Goal: Task Accomplishment & Management: Use online tool/utility

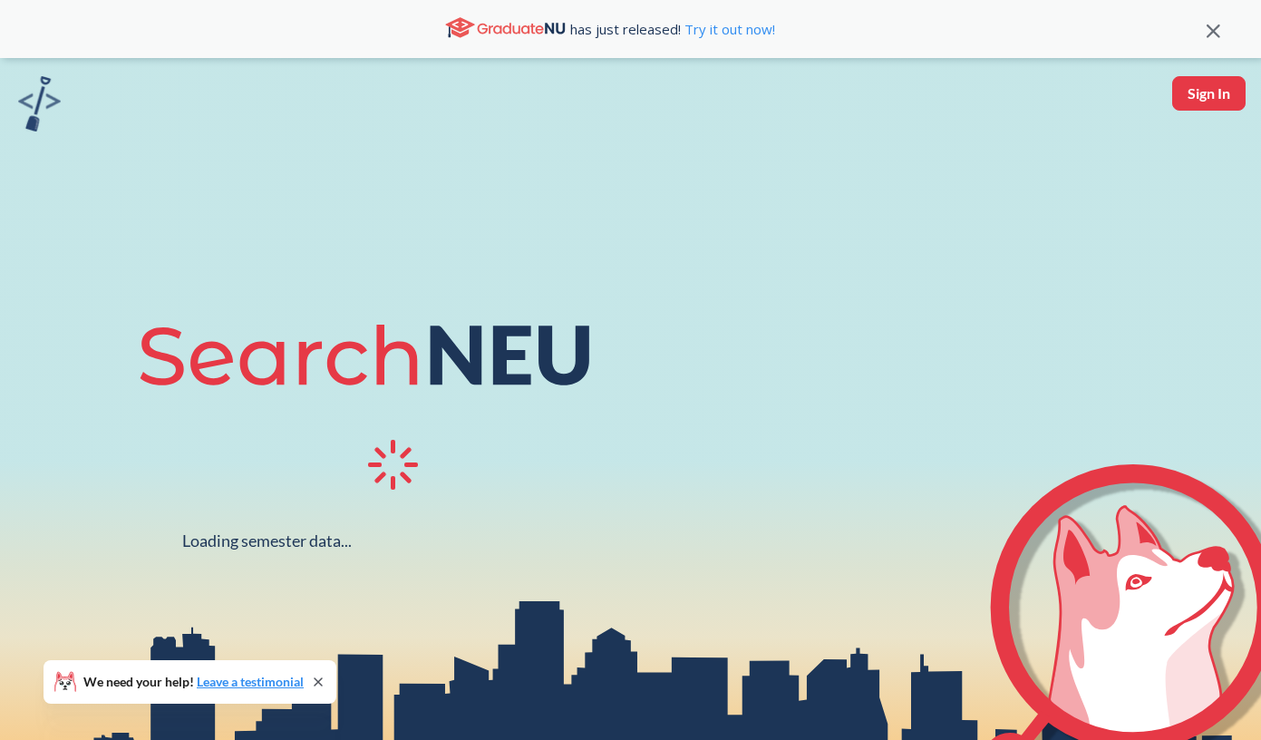
scroll to position [54, 0]
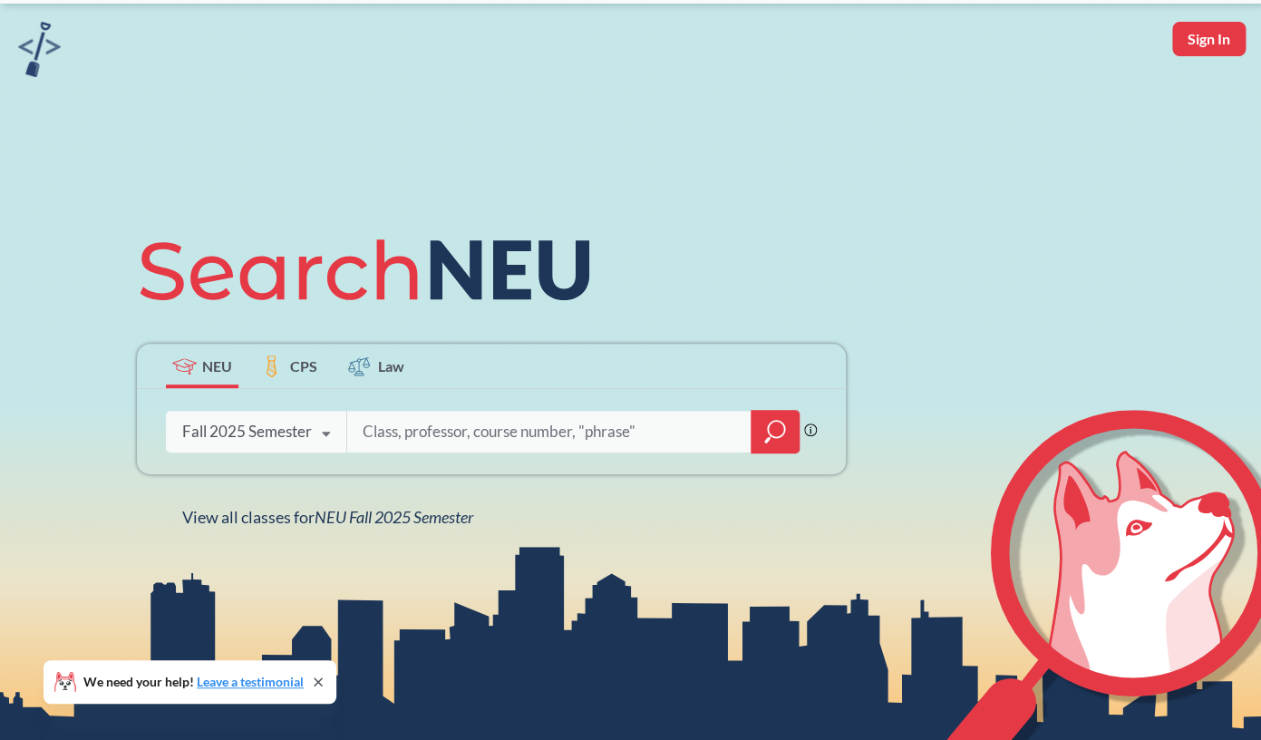
click at [446, 420] on input "search" at bounding box center [549, 431] width 377 height 38
type input "7380"
click at [775, 435] on icon "magnifying glass" at bounding box center [775, 431] width 22 height 25
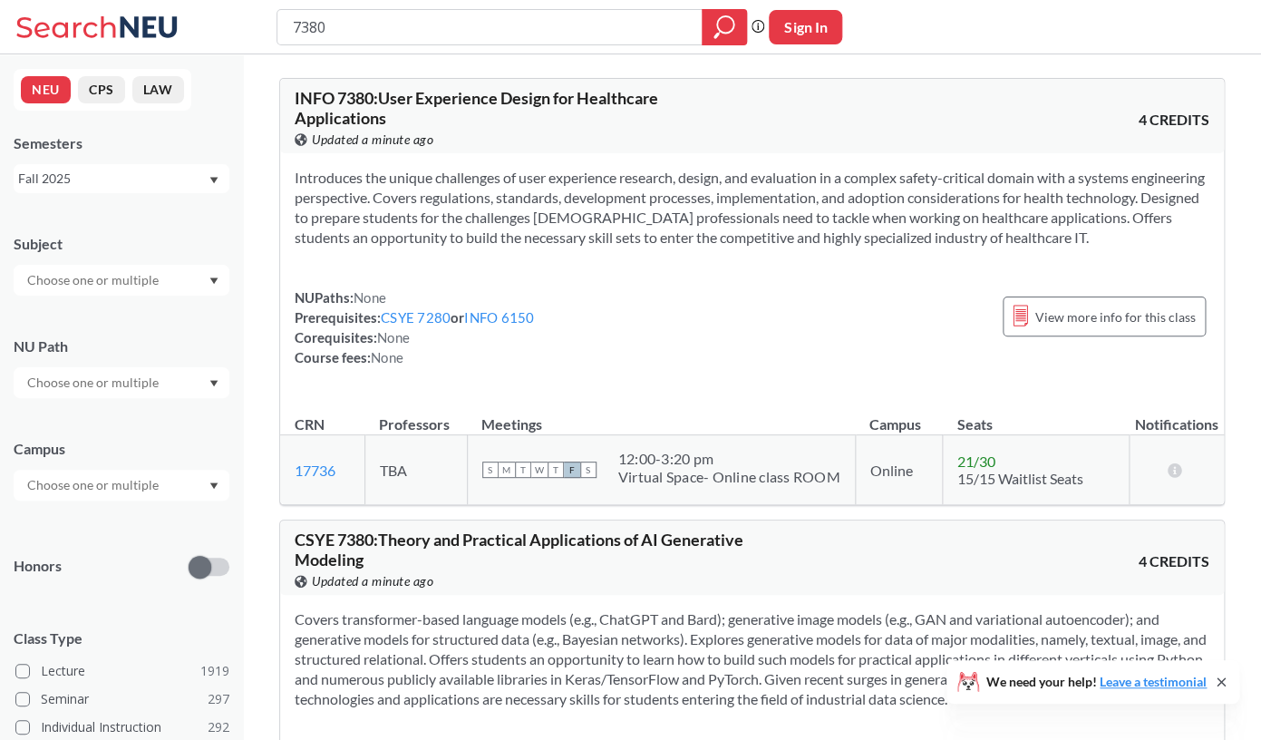
click at [160, 280] on input "text" at bounding box center [94, 280] width 152 height 22
click at [98, 540] on div "Honors" at bounding box center [122, 555] width 216 height 64
click at [101, 392] on input "text" at bounding box center [94, 383] width 152 height 22
click at [101, 283] on input "text" at bounding box center [94, 280] width 152 height 22
type input "csye"
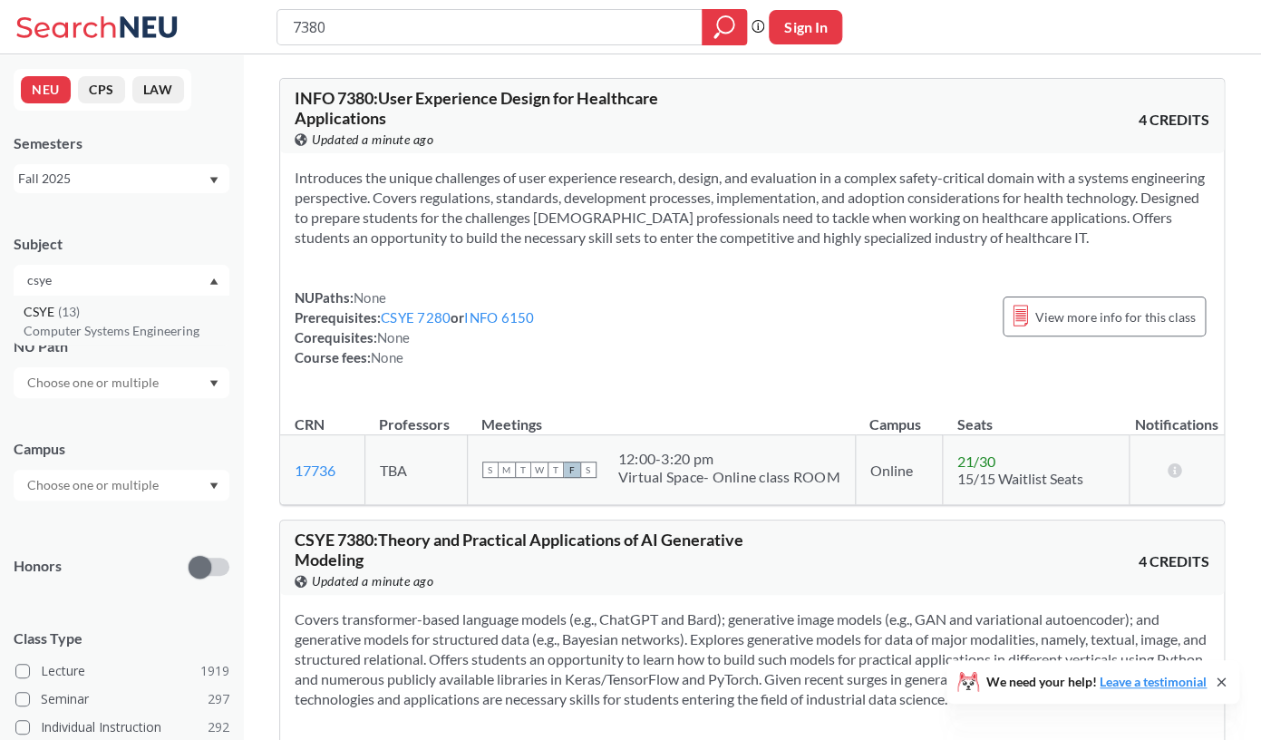
click at [139, 318] on div "CSYE ( 13 )" at bounding box center [126, 312] width 205 height 20
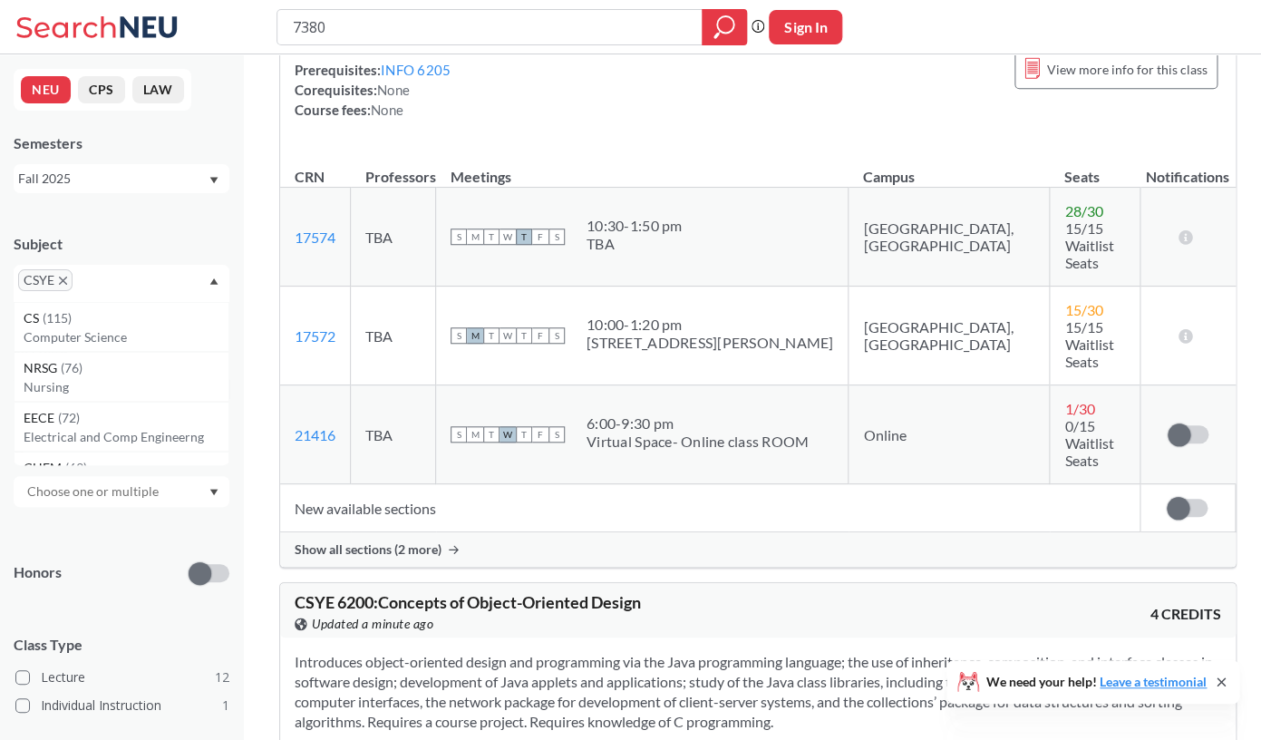
scroll to position [354, 0]
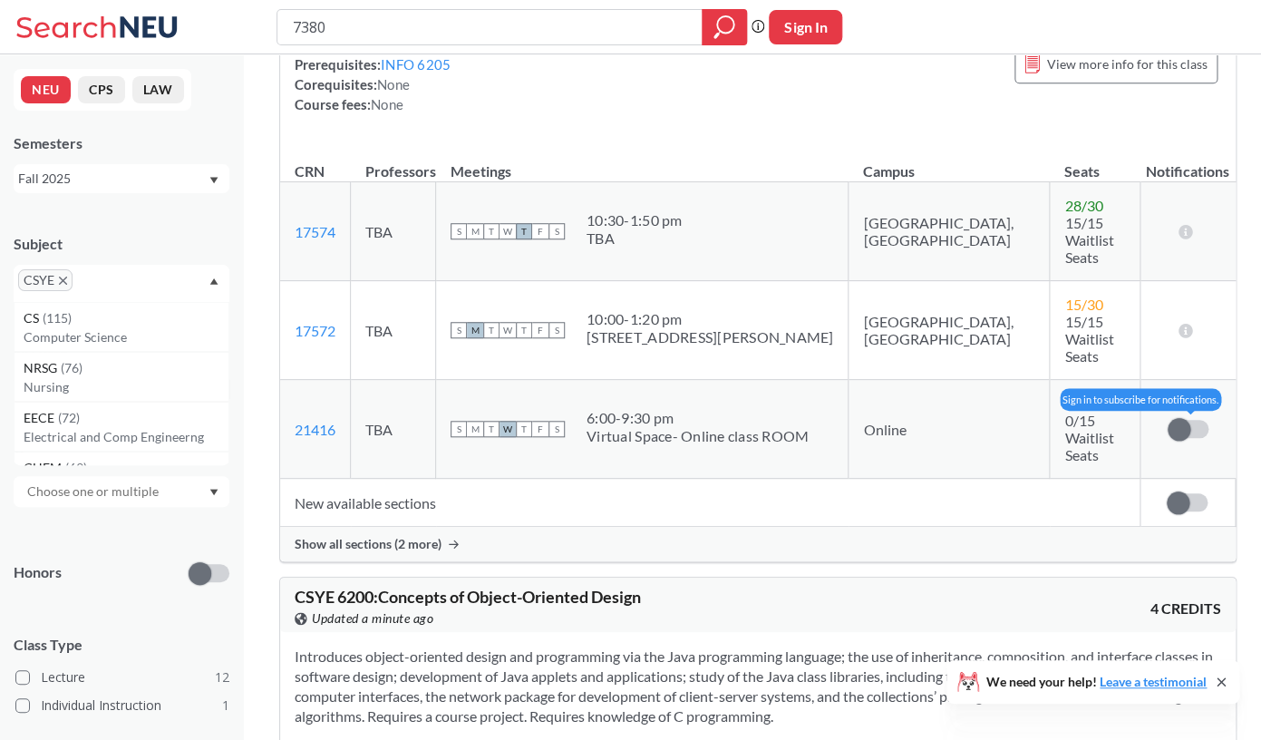
click at [1183, 420] on label at bounding box center [1187, 429] width 41 height 18
click at [1167, 420] on input "checkbox" at bounding box center [1167, 420] width 0 height 0
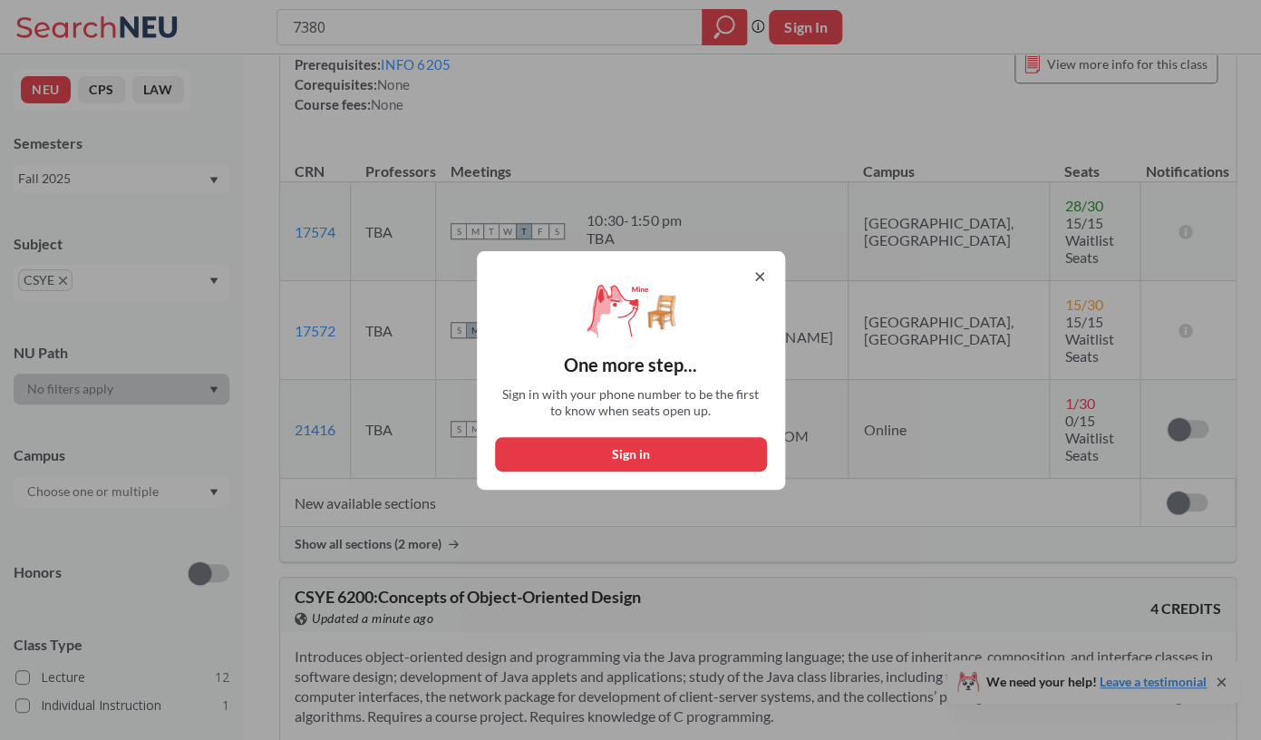
click at [608, 453] on button "Sign in" at bounding box center [631, 454] width 272 height 34
select select "US"
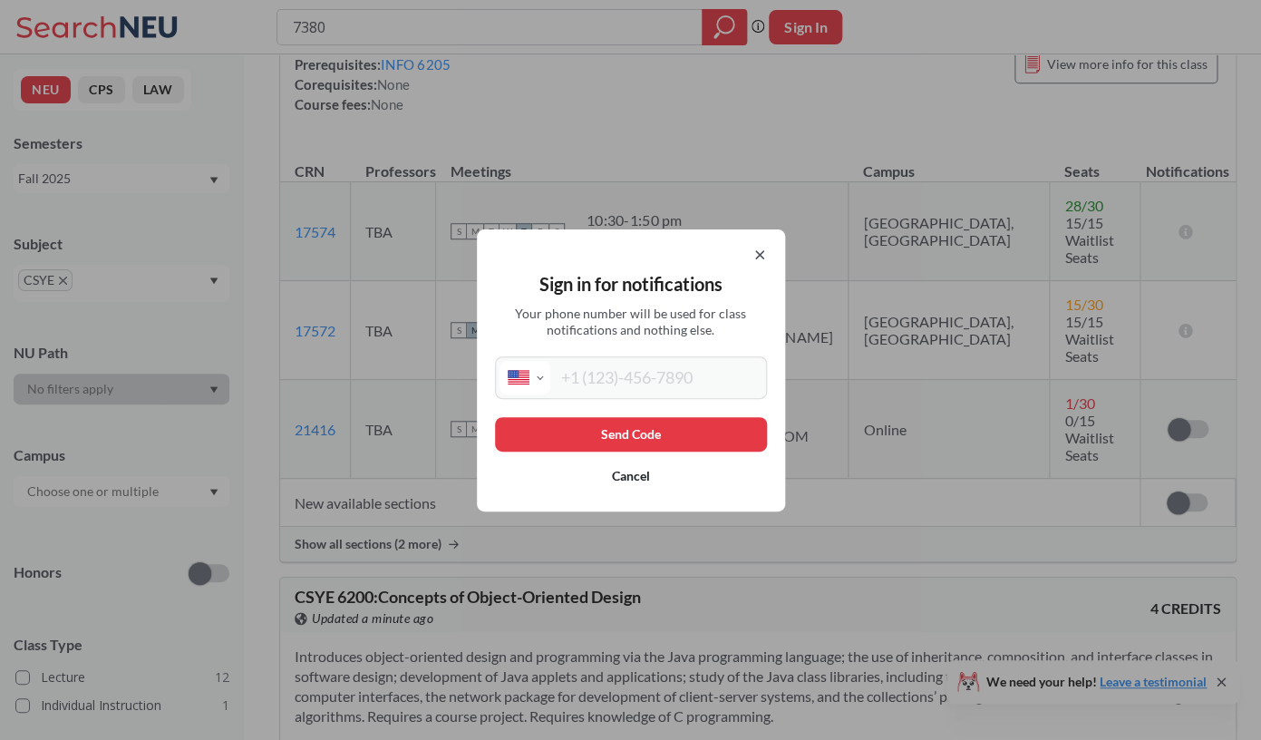
click at [658, 387] on input "tel" at bounding box center [656, 378] width 212 height 34
type input "[PHONE_NUMBER]"
click at [691, 431] on button "Send Code" at bounding box center [631, 434] width 272 height 34
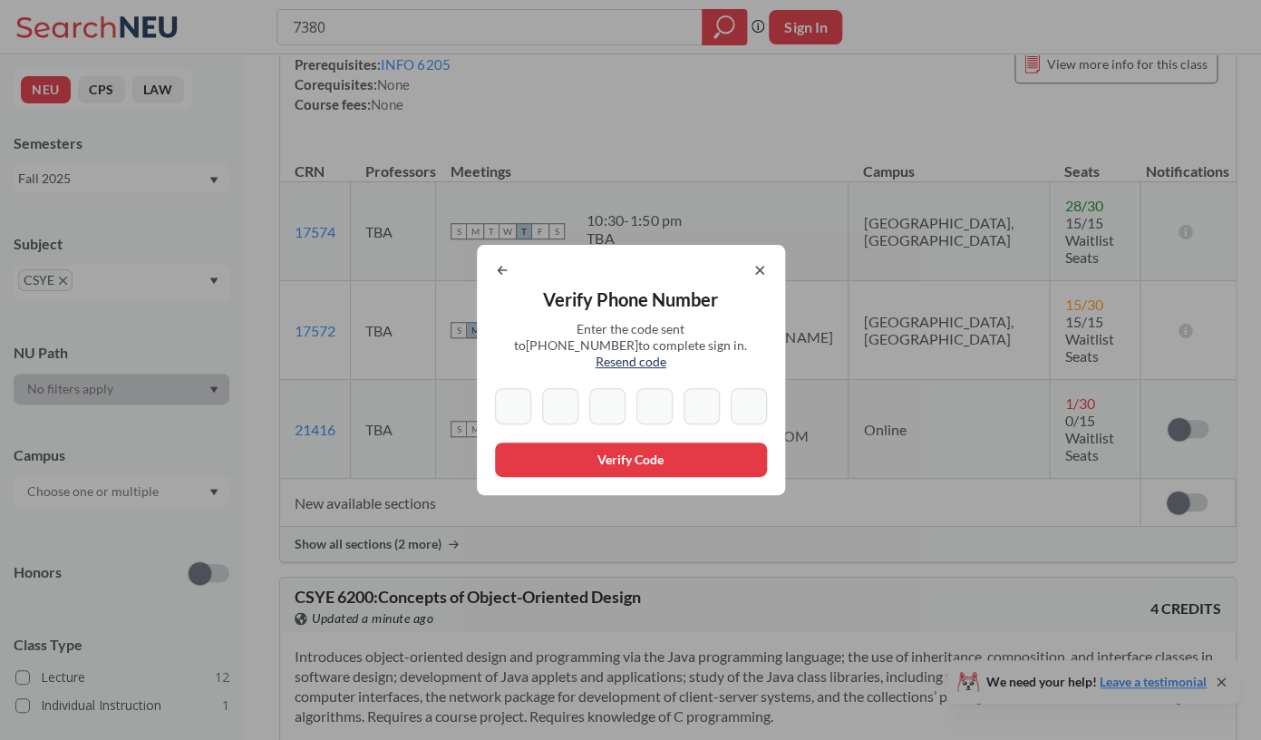
type input "6"
type input "9"
type input "1"
type input "3"
type input "2"
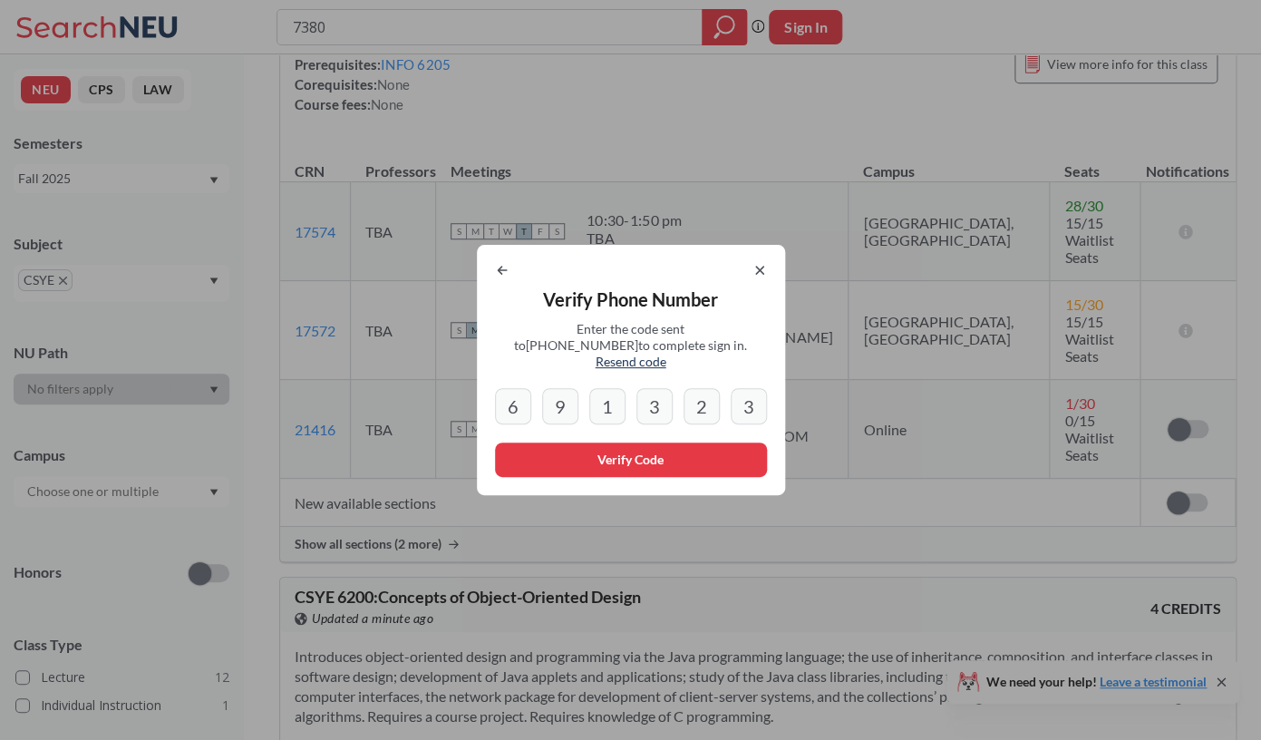
type input "3"
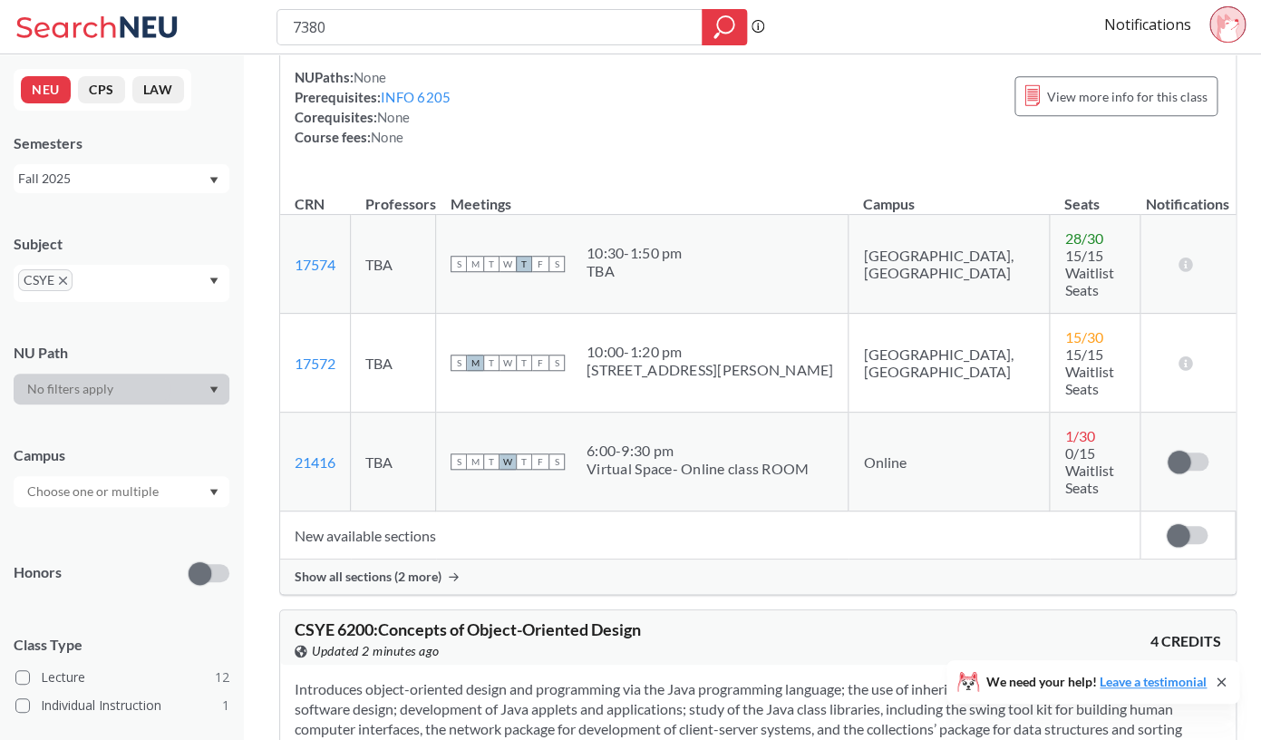
scroll to position [317, 0]
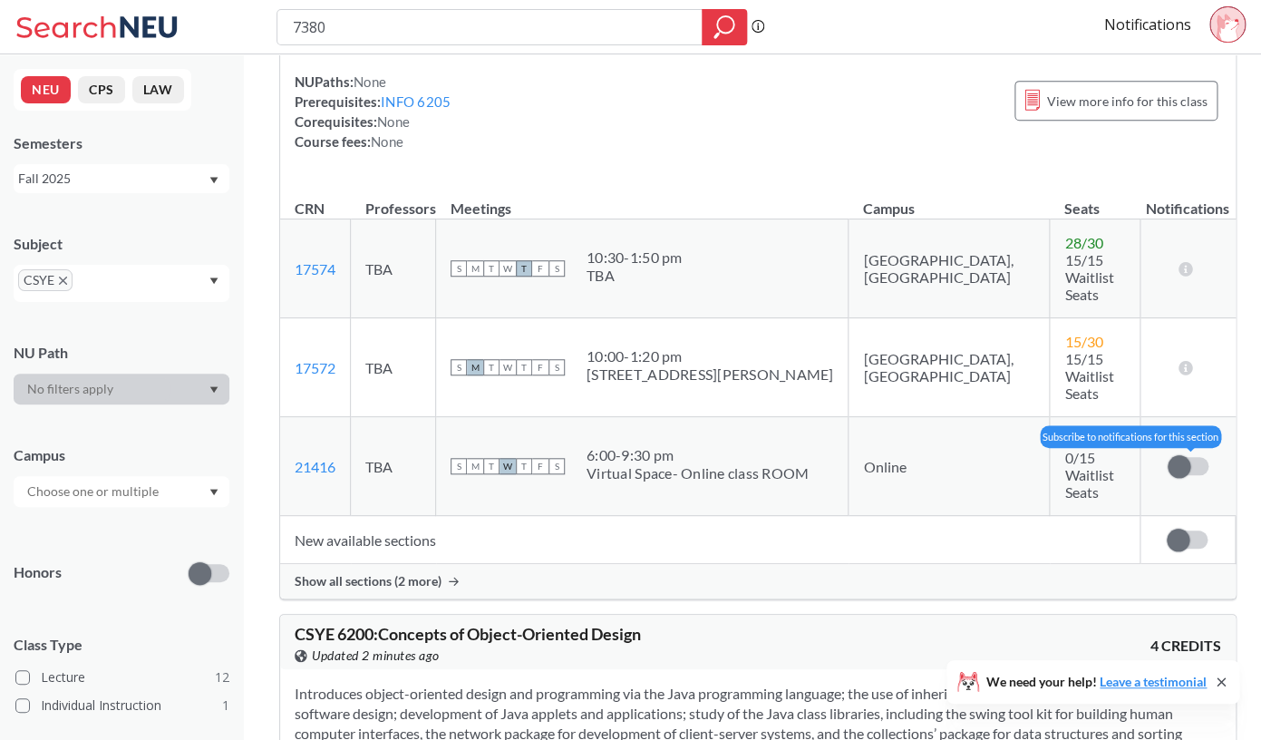
click at [1181, 457] on label at bounding box center [1187, 466] width 41 height 18
click at [1167, 457] on input "checkbox" at bounding box center [1167, 457] width 0 height 0
click at [895, 614] on div "CSYE 6200 : Concepts of Object-Oriented Design View this course on Banner. Upda…" at bounding box center [757, 641] width 955 height 54
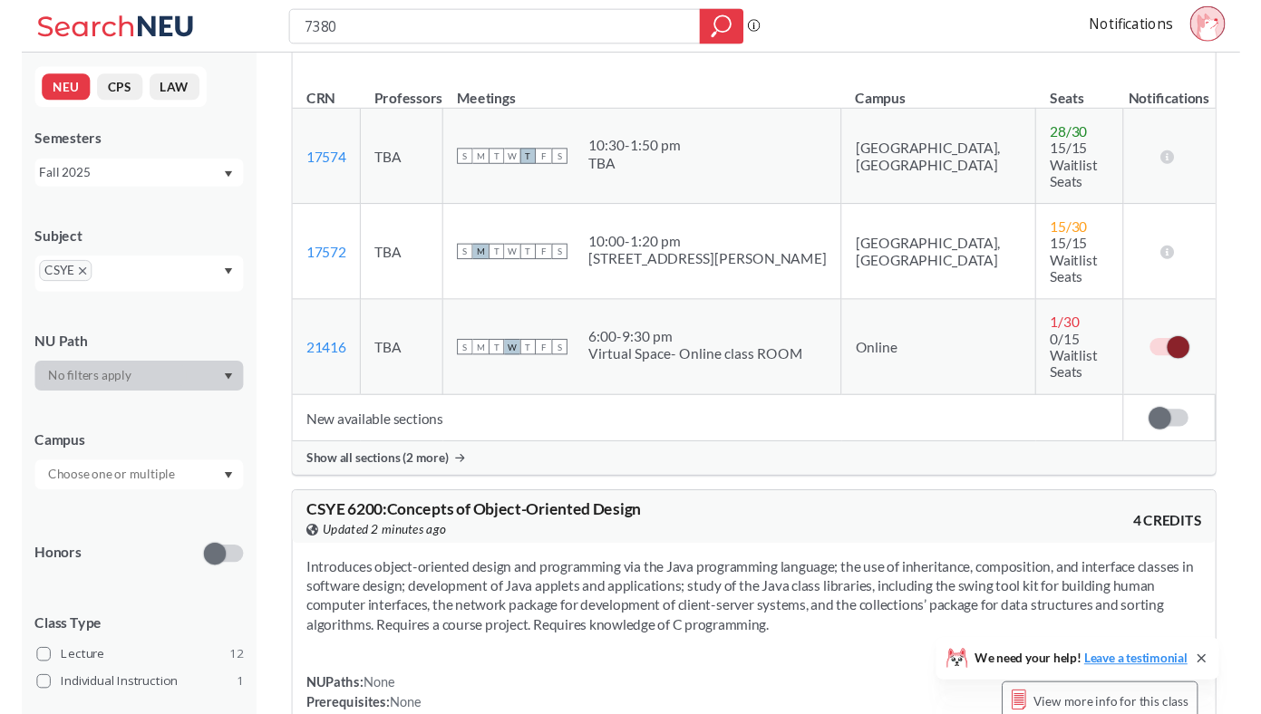
scroll to position [423, 0]
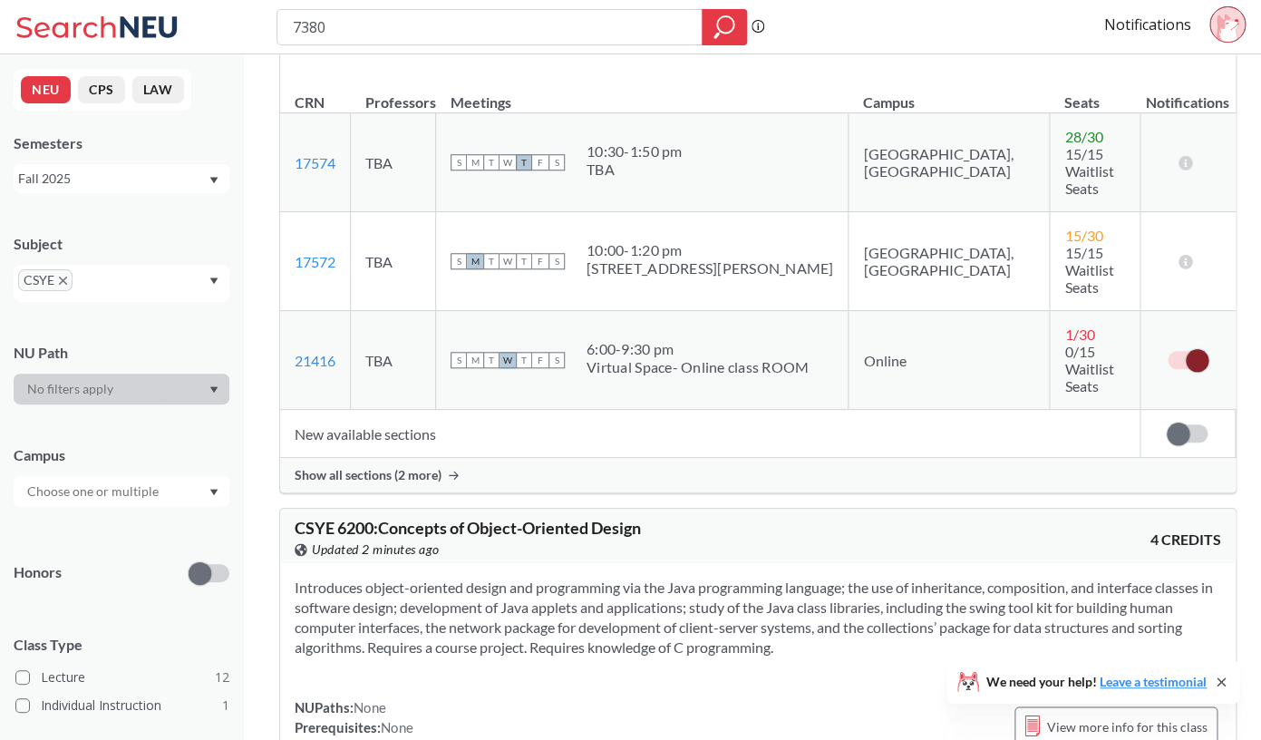
click at [1025, 410] on td "New available sections" at bounding box center [709, 434] width 859 height 48
